Goal: Task Accomplishment & Management: Complete application form

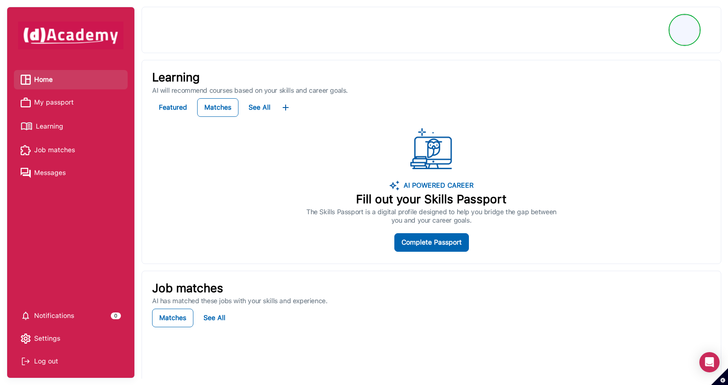
click at [68, 103] on span "My passport" at bounding box center [54, 102] width 40 height 13
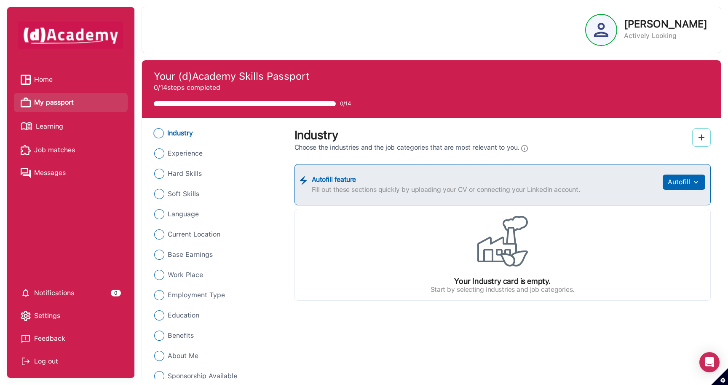
click at [701, 140] on img at bounding box center [701, 137] width 10 height 10
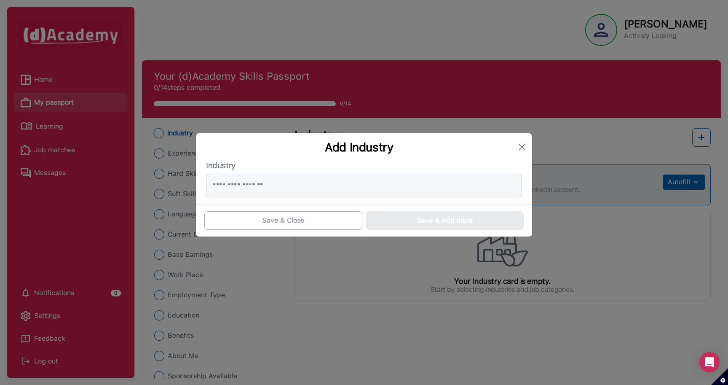
click at [597, 143] on div "Add Industry Industry Save & Close Save & Add more" at bounding box center [364, 192] width 728 height 385
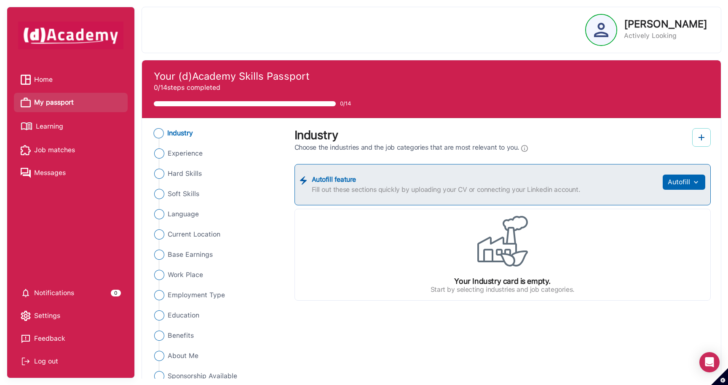
scroll to position [33, 0]
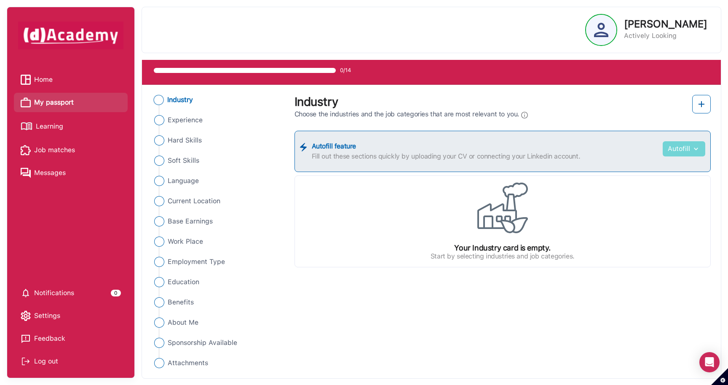
click at [681, 149] on button "Autofill" at bounding box center [684, 148] width 43 height 15
click at [667, 171] on link "Upload from CV" at bounding box center [671, 169] width 67 height 17
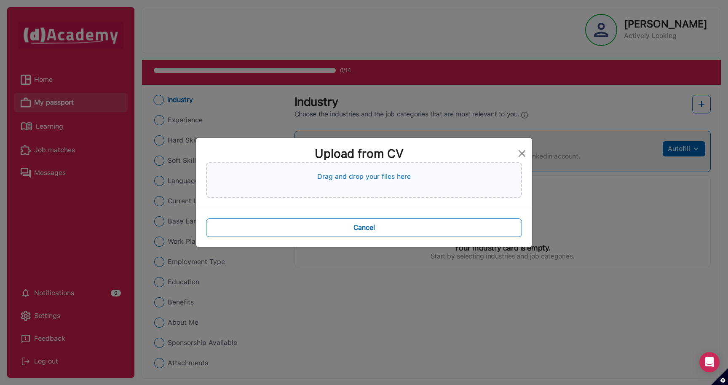
click at [368, 178] on p "Drag and drop your files here" at bounding box center [364, 176] width 94 height 10
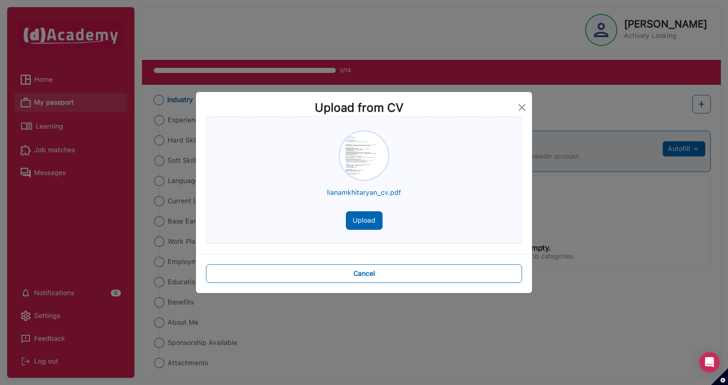
click at [361, 227] on button "Upload" at bounding box center [364, 220] width 37 height 19
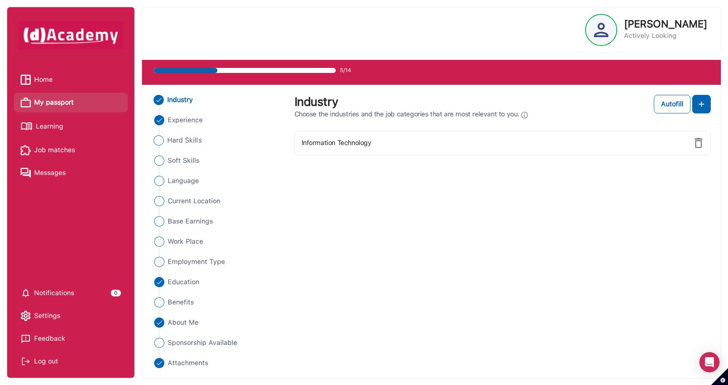
click at [194, 141] on span "Hard Skills" at bounding box center [184, 140] width 35 height 10
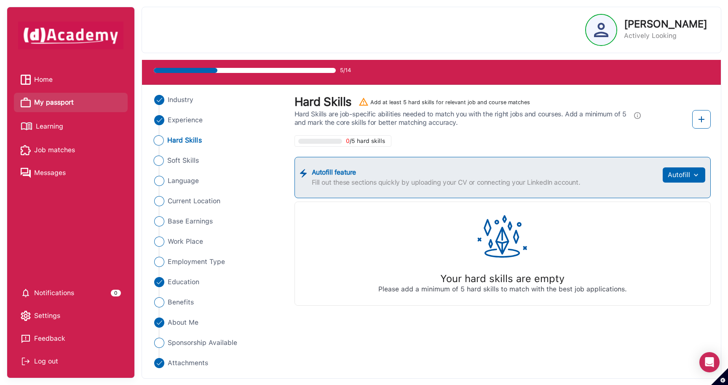
click at [193, 161] on span "Soft Skills" at bounding box center [183, 160] width 32 height 10
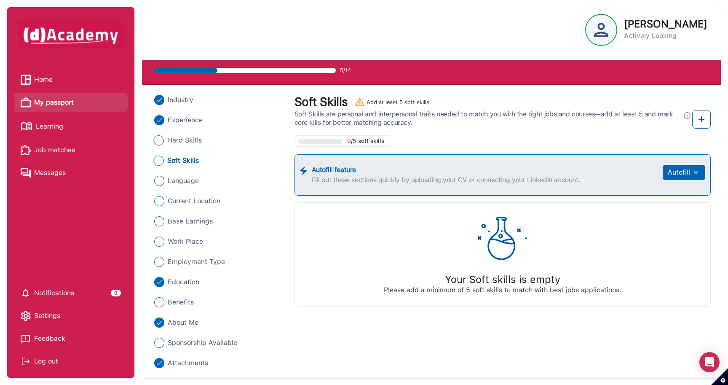
click at [187, 141] on span "Hard Skills" at bounding box center [184, 140] width 35 height 10
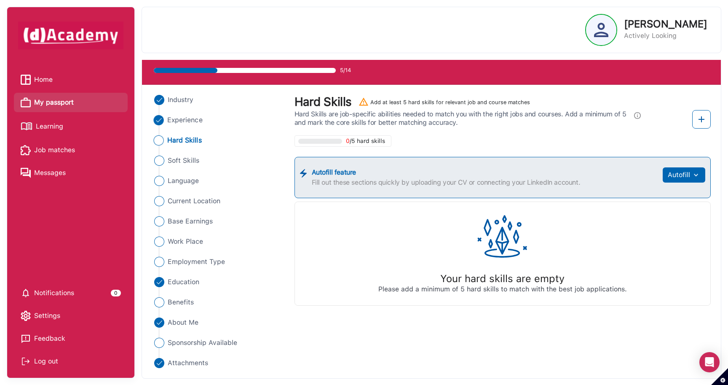
click at [204, 119] on li "Experience" at bounding box center [218, 120] width 134 height 10
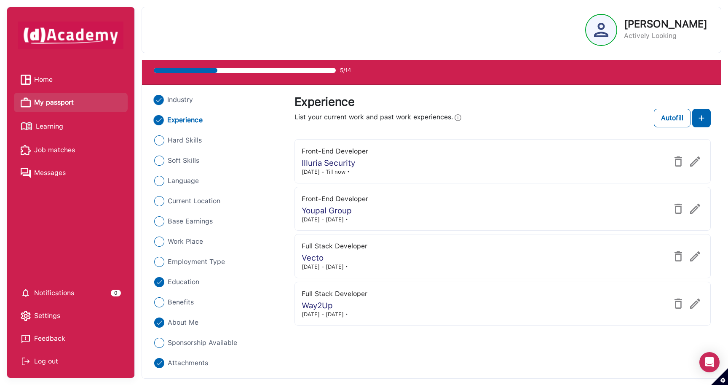
click at [192, 100] on span "Industry" at bounding box center [180, 100] width 26 height 10
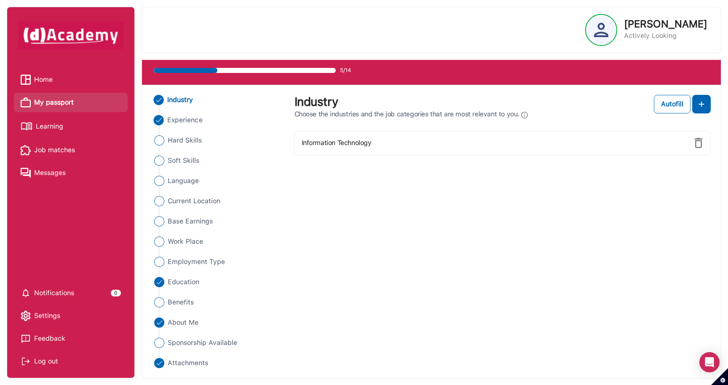
click at [195, 120] on span "Experience" at bounding box center [184, 120] width 35 height 10
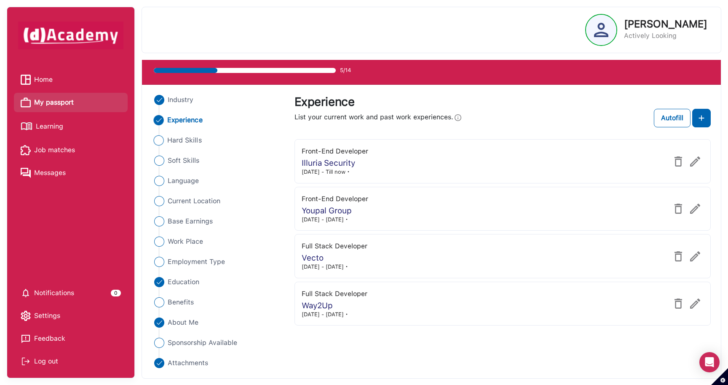
click at [188, 139] on span "Hard Skills" at bounding box center [184, 140] width 35 height 10
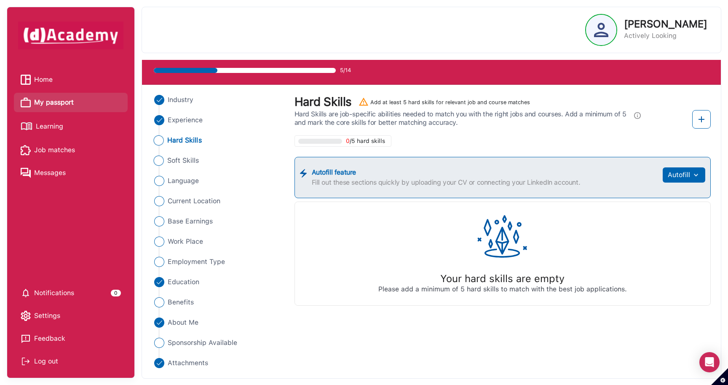
click at [184, 158] on span "Soft Skills" at bounding box center [183, 160] width 32 height 10
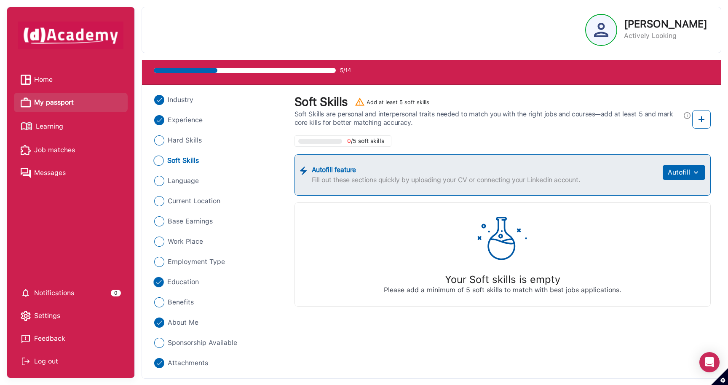
click at [190, 281] on span "Education" at bounding box center [183, 282] width 32 height 10
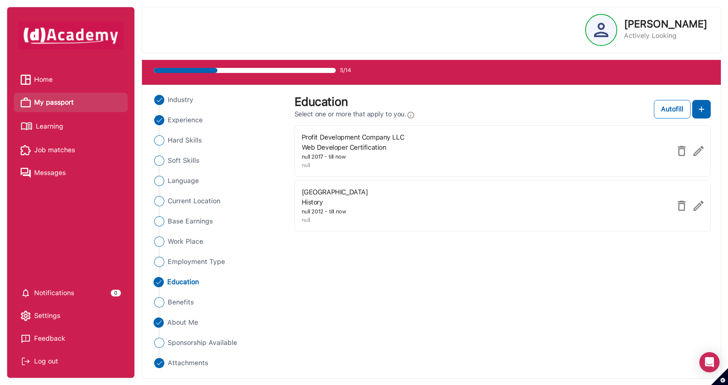
click at [198, 322] on span "About Me" at bounding box center [182, 322] width 31 height 10
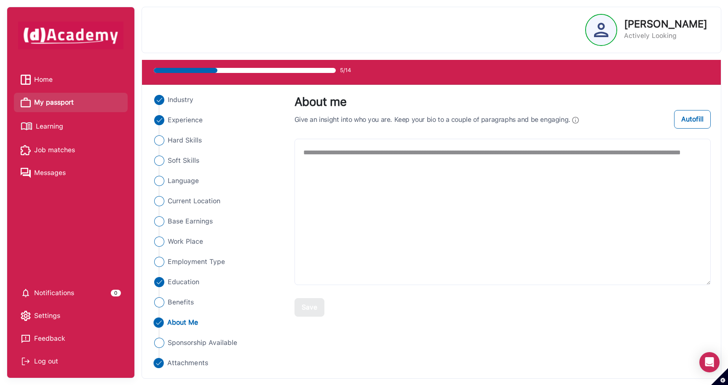
click at [185, 360] on span "Attachments" at bounding box center [187, 363] width 41 height 10
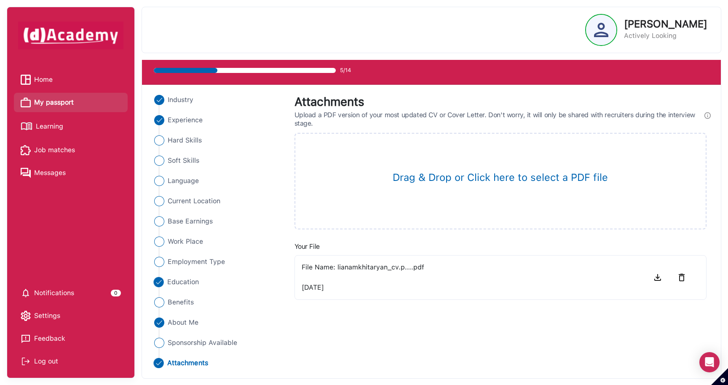
click at [192, 282] on span "Education" at bounding box center [183, 282] width 32 height 10
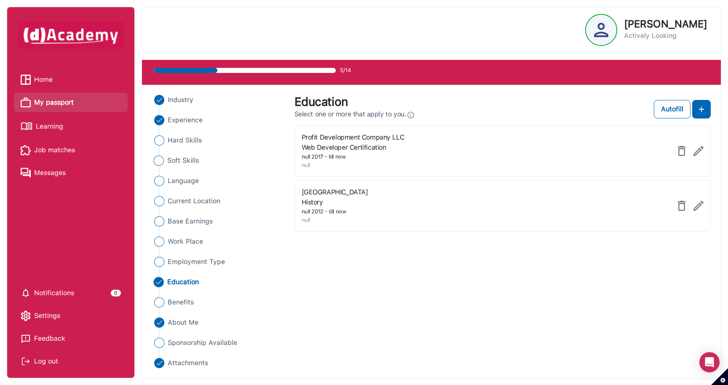
click at [188, 160] on span "Soft Skills" at bounding box center [183, 160] width 32 height 10
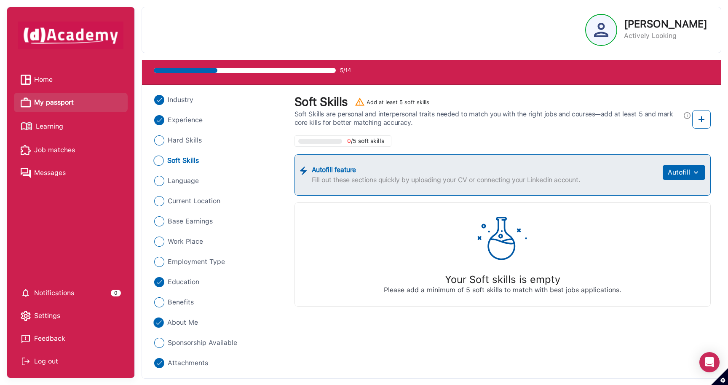
click at [179, 324] on span "About Me" at bounding box center [182, 322] width 31 height 10
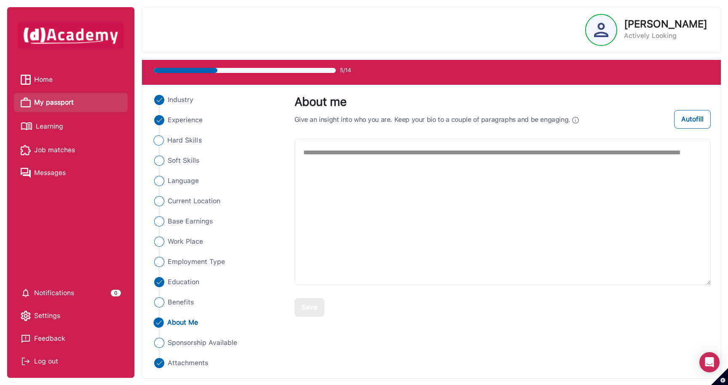
click at [179, 139] on span "Hard Skills" at bounding box center [184, 140] width 35 height 10
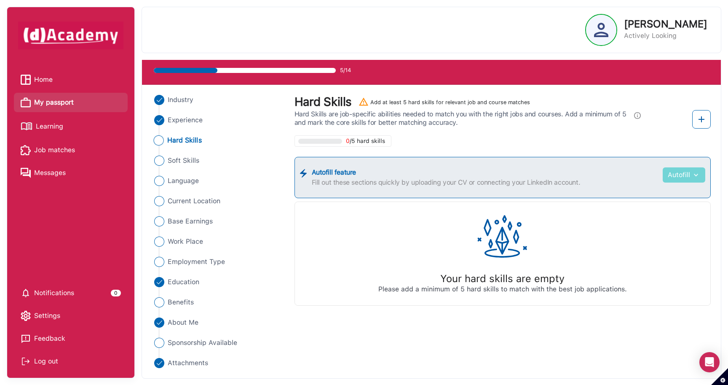
click at [696, 176] on img "button" at bounding box center [695, 175] width 10 height 8
click at [661, 194] on link "Upload from CV" at bounding box center [671, 195] width 67 height 17
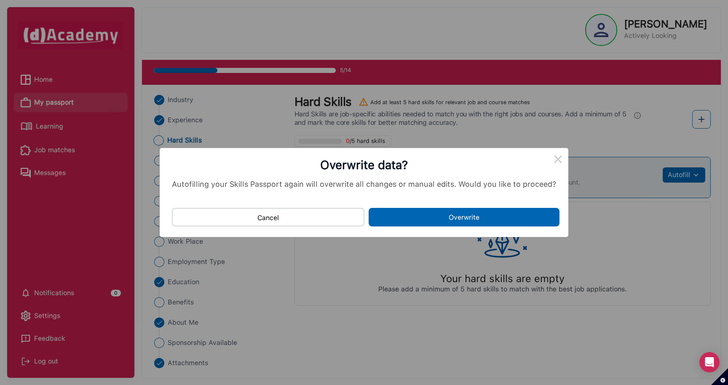
click at [480, 219] on button "Overwrite" at bounding box center [464, 217] width 191 height 19
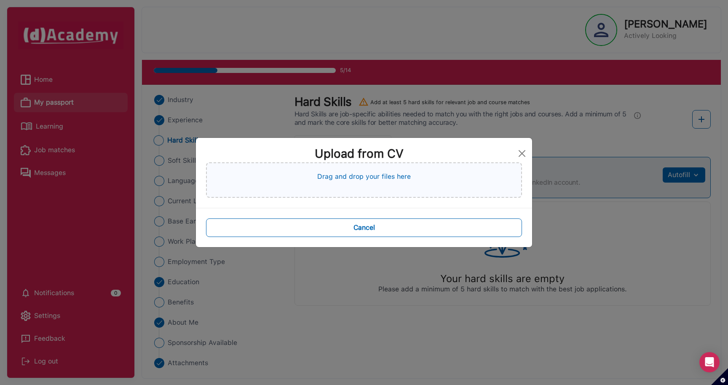
click at [374, 174] on p "Drag and drop your files here" at bounding box center [364, 176] width 94 height 10
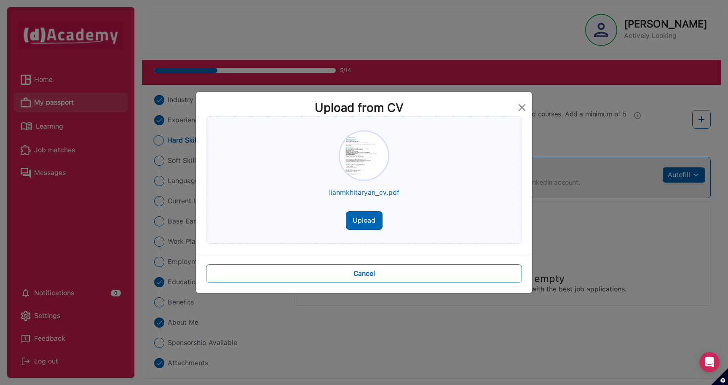
click at [375, 220] on button "Upload" at bounding box center [364, 220] width 37 height 19
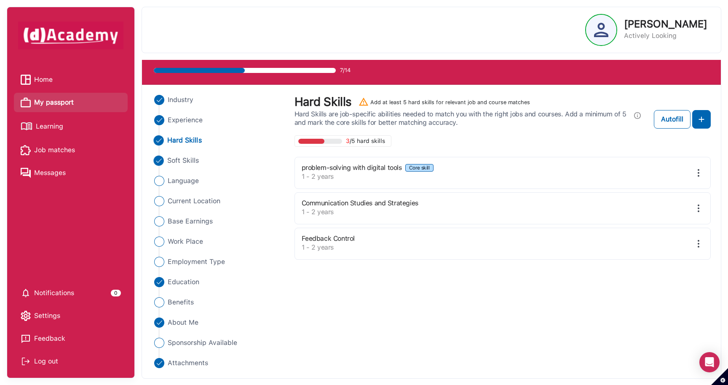
click at [187, 160] on span "Soft Skills" at bounding box center [183, 160] width 32 height 10
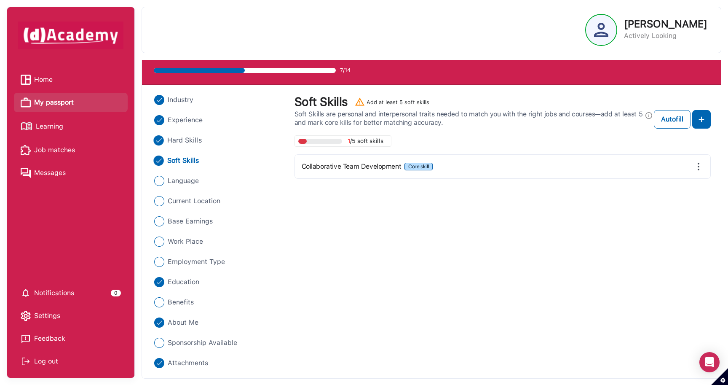
click at [187, 136] on span "Hard Skills" at bounding box center [184, 140] width 35 height 10
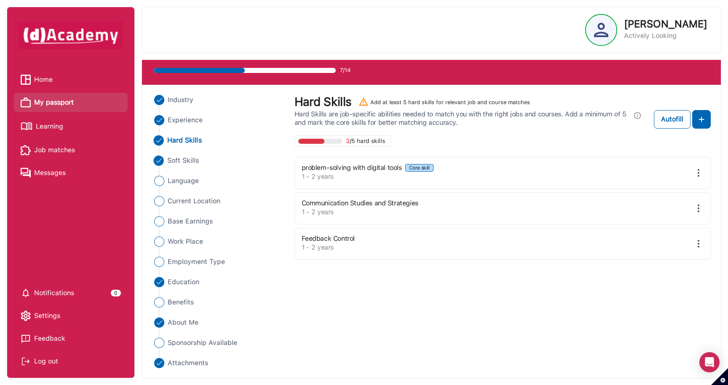
click at [198, 161] on span "Soft Skills" at bounding box center [183, 160] width 32 height 10
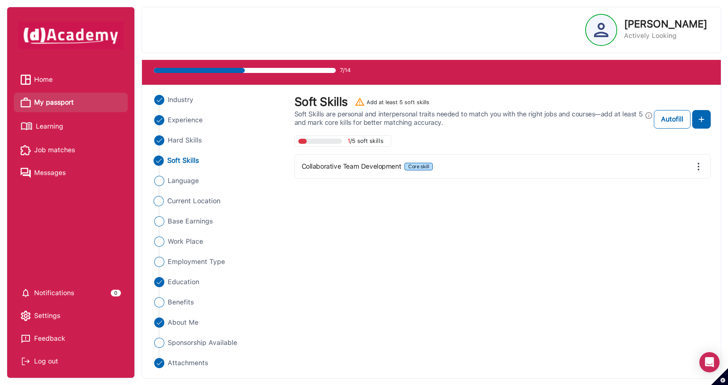
click at [208, 204] on span "Current Location" at bounding box center [193, 201] width 53 height 10
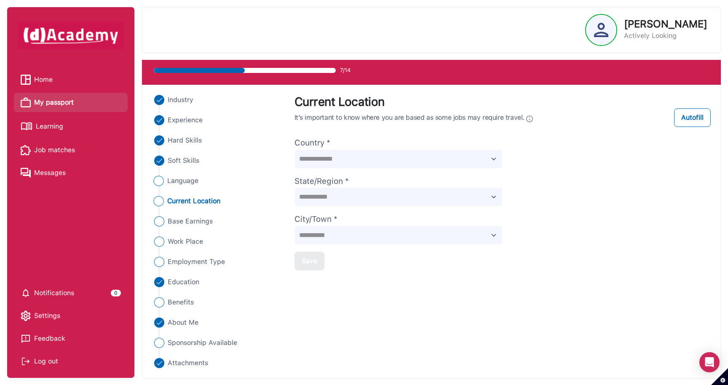
click at [196, 179] on span "Language" at bounding box center [183, 181] width 32 height 10
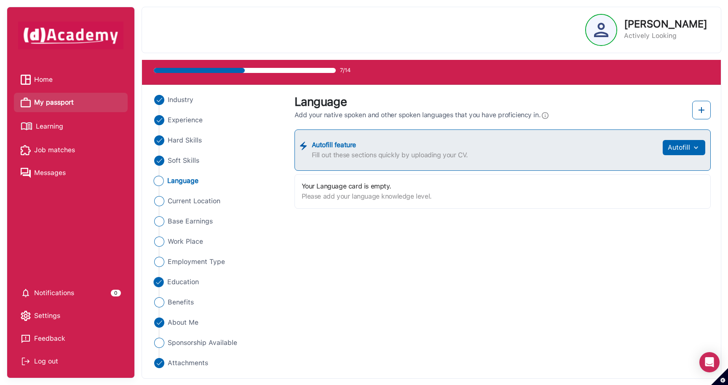
click at [185, 281] on span "Education" at bounding box center [183, 282] width 32 height 10
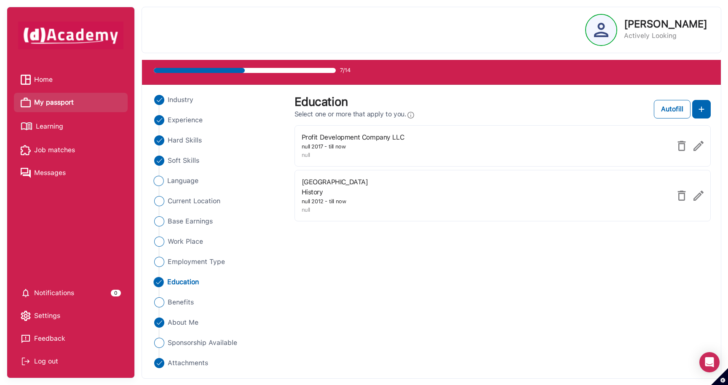
click at [198, 182] on span "Language" at bounding box center [183, 181] width 32 height 10
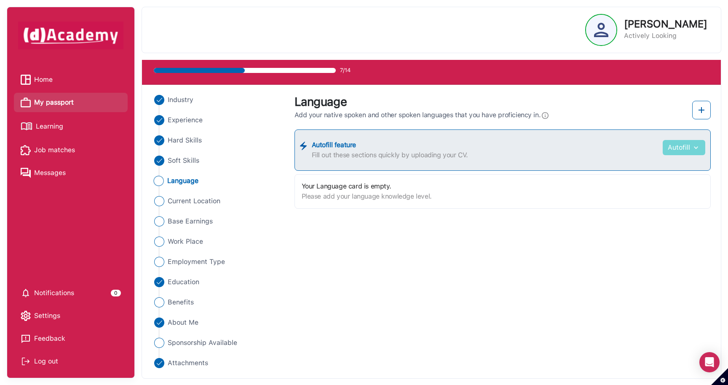
click at [676, 150] on button "Autofill" at bounding box center [684, 147] width 43 height 15
click at [654, 170] on link "Upload from CV" at bounding box center [671, 168] width 67 height 17
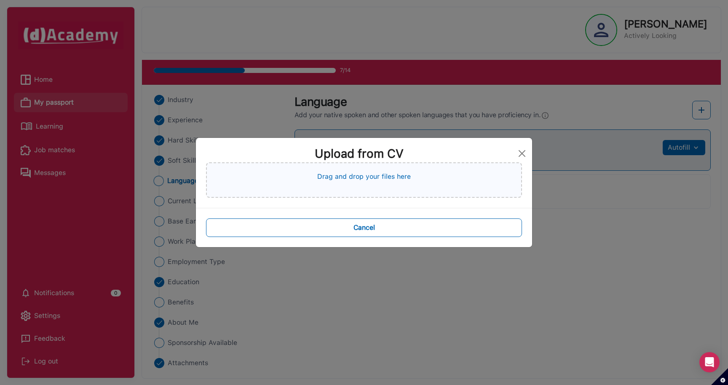
click at [370, 174] on p "Drag and drop your files here" at bounding box center [364, 176] width 94 height 10
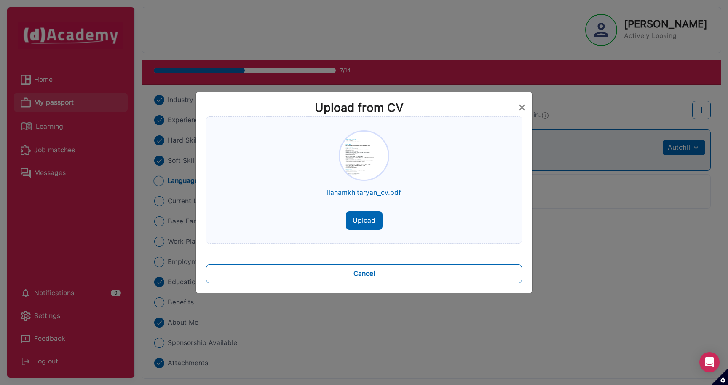
click at [375, 222] on button "Upload" at bounding box center [364, 220] width 37 height 19
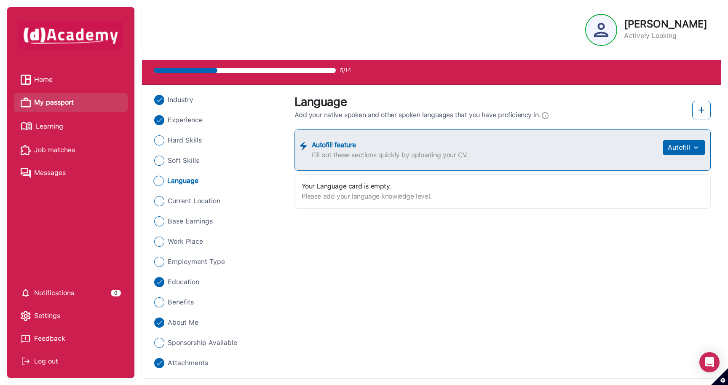
scroll to position [0, 0]
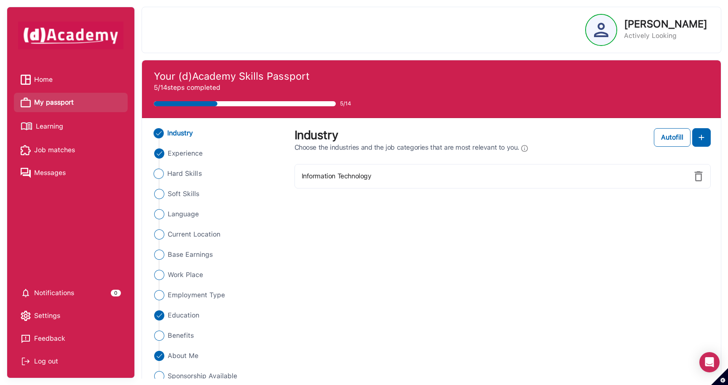
click at [196, 174] on span "Hard Skills" at bounding box center [184, 174] width 35 height 10
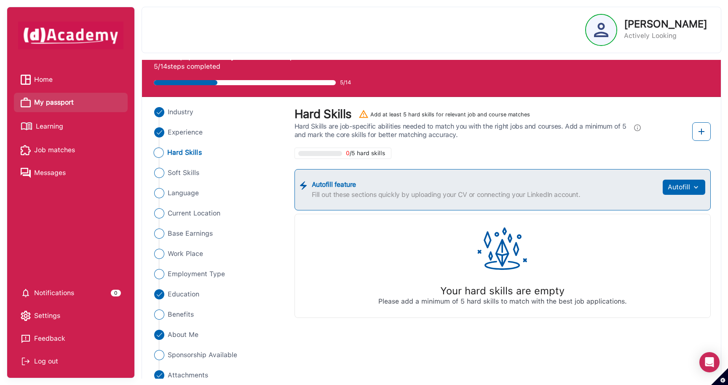
scroll to position [33, 0]
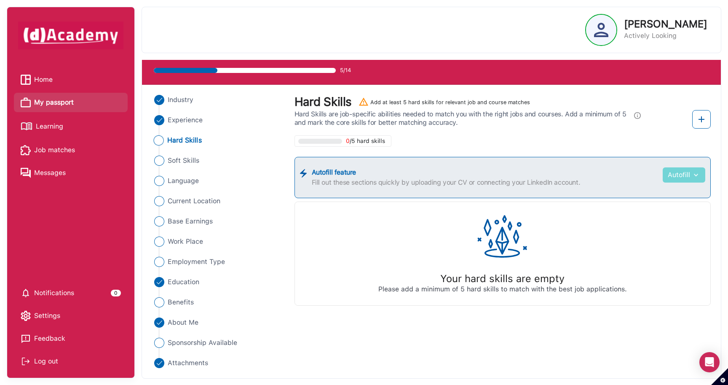
click at [677, 177] on button "Autofill" at bounding box center [684, 174] width 43 height 15
click at [651, 195] on link "Upload from CV" at bounding box center [671, 195] width 67 height 17
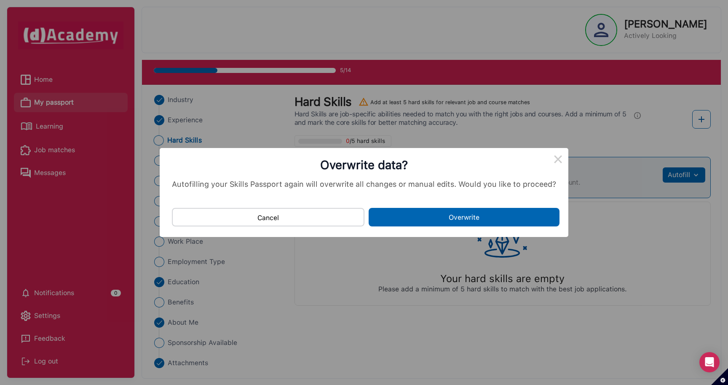
click at [463, 217] on button "Overwrite" at bounding box center [464, 217] width 191 height 19
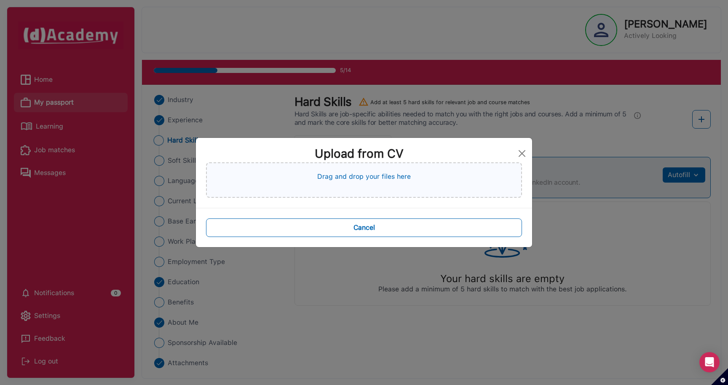
click at [368, 178] on p "Drag and drop your files here" at bounding box center [364, 176] width 94 height 10
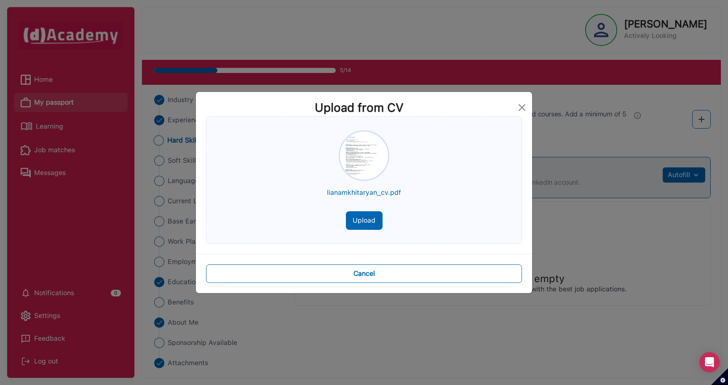
click at [361, 220] on button "Upload" at bounding box center [364, 220] width 37 height 19
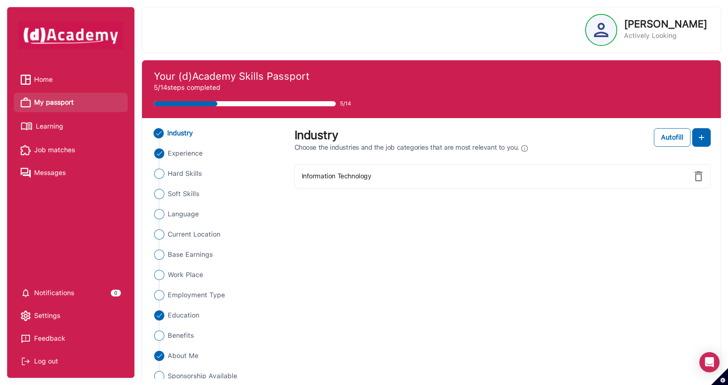
scroll to position [12, 0]
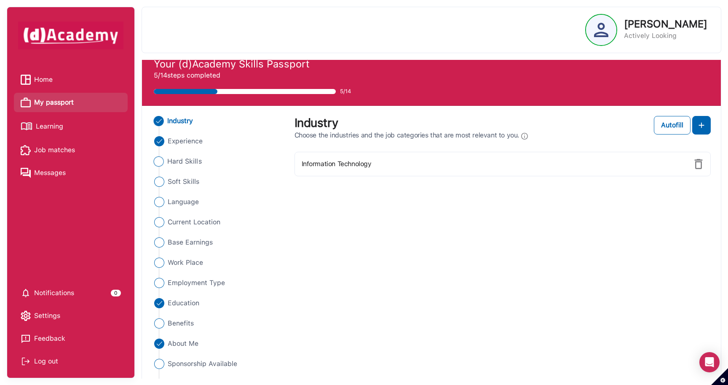
click at [174, 163] on span "Hard Skills" at bounding box center [184, 161] width 35 height 10
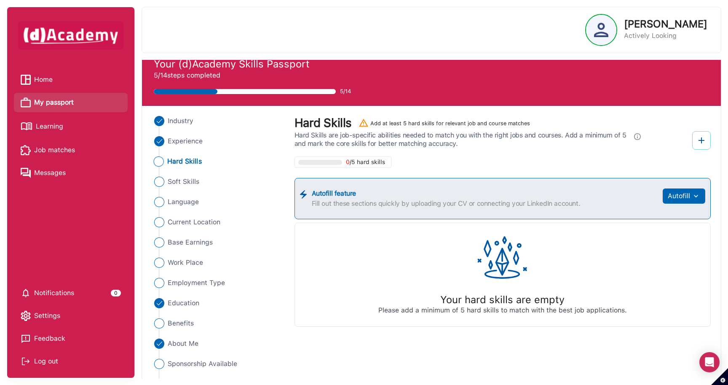
click at [705, 143] on img at bounding box center [701, 140] width 10 height 10
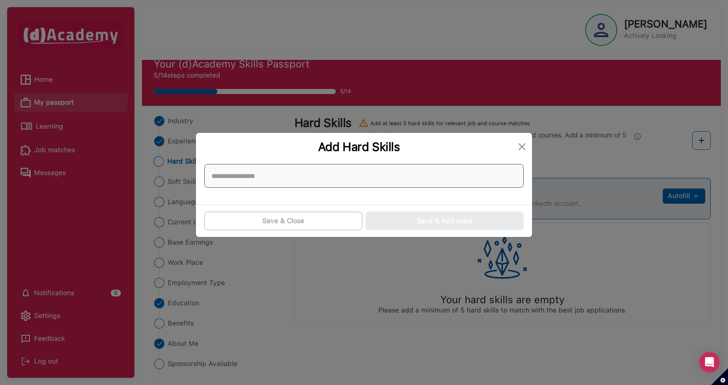
click at [327, 178] on input at bounding box center [363, 176] width 319 height 24
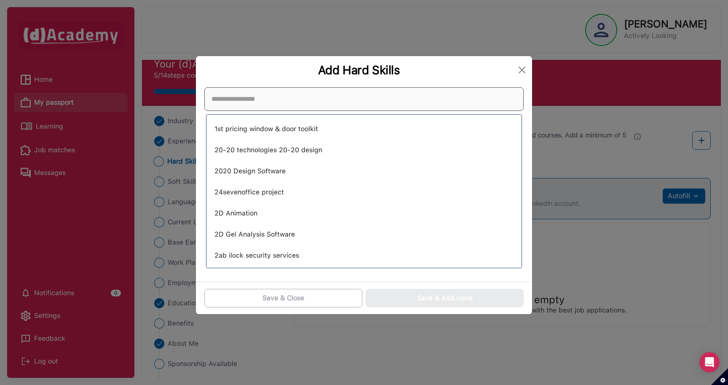
scroll to position [385, 0]
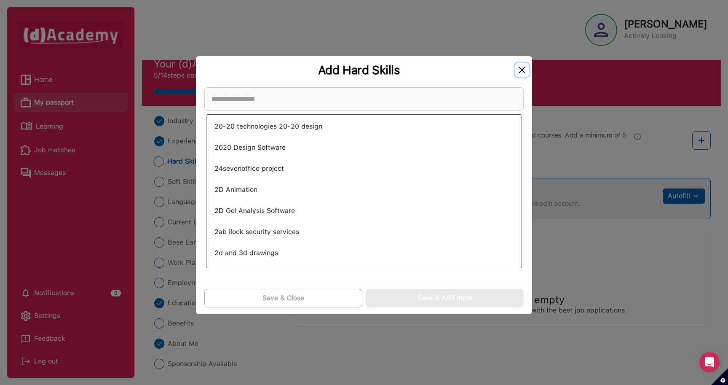
click at [522, 70] on button "Close" at bounding box center [521, 69] width 13 height 13
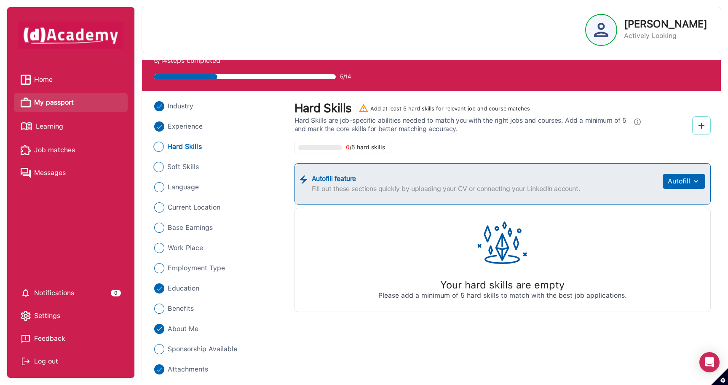
scroll to position [33, 0]
